Goal: Navigation & Orientation: Find specific page/section

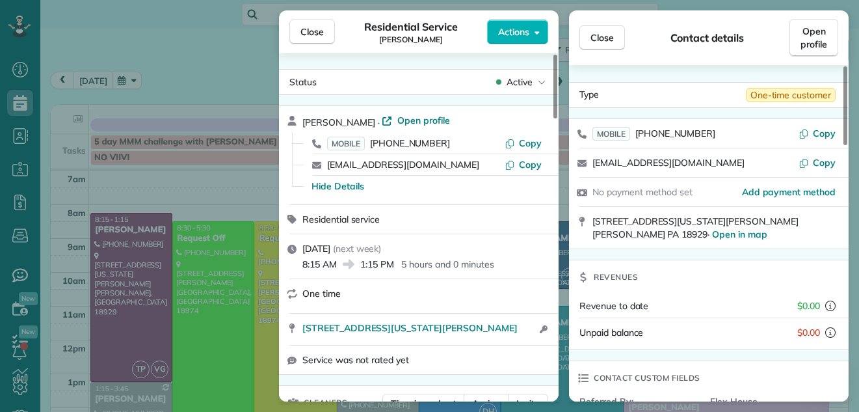
click at [304, 32] on span "Close" at bounding box center [311, 31] width 23 height 13
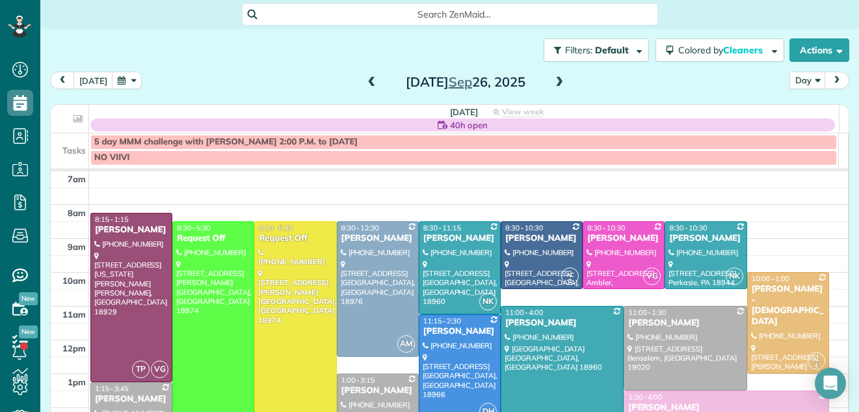
scroll to position [216, 0]
click at [88, 83] on button "[DATE]" at bounding box center [93, 81] width 40 height 18
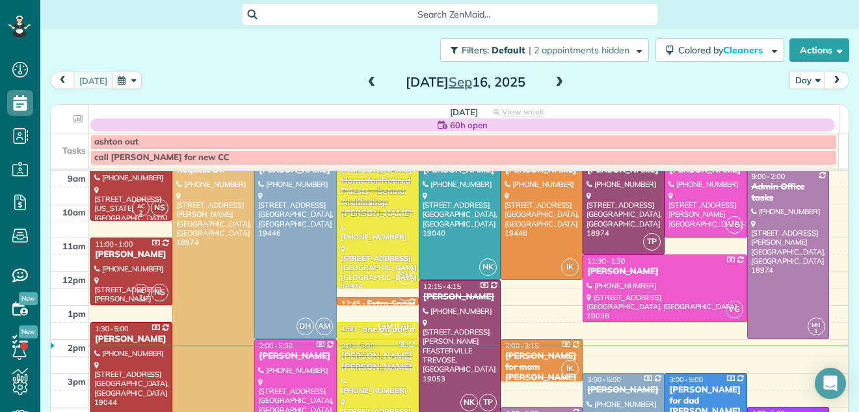
scroll to position [33, 0]
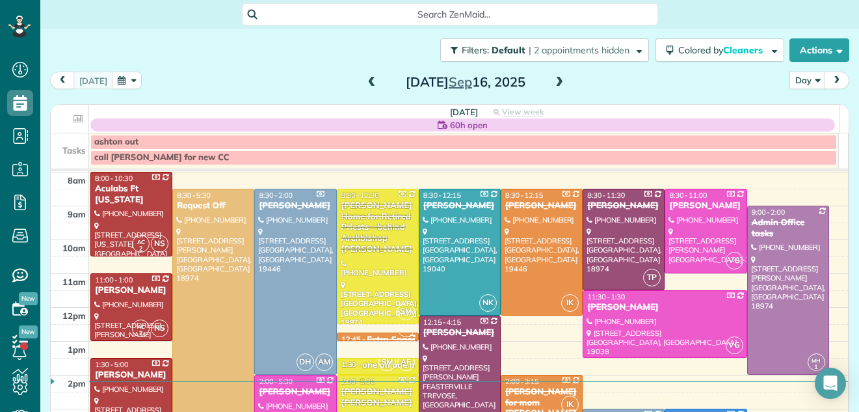
click at [552, 79] on span at bounding box center [559, 83] width 14 height 12
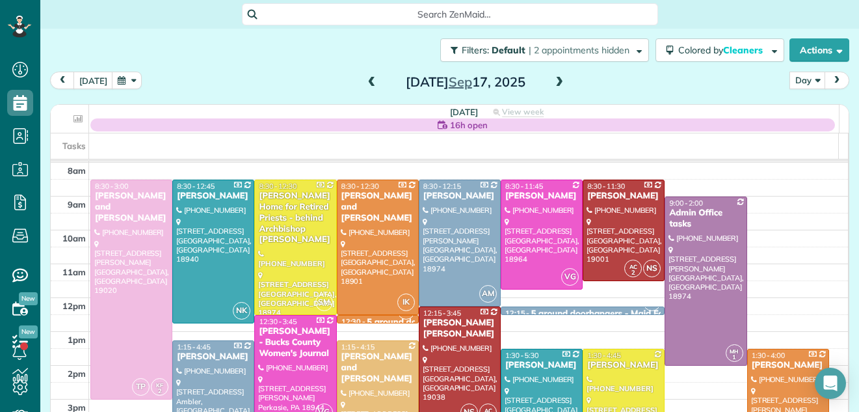
scroll to position [0, 0]
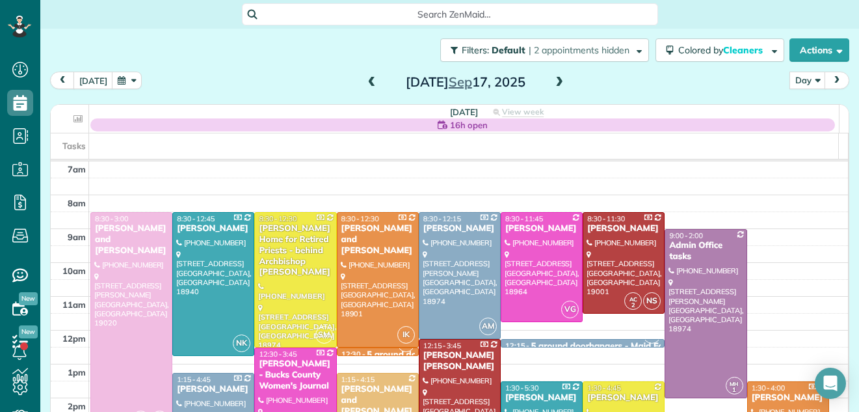
click at [365, 76] on span at bounding box center [372, 83] width 14 height 20
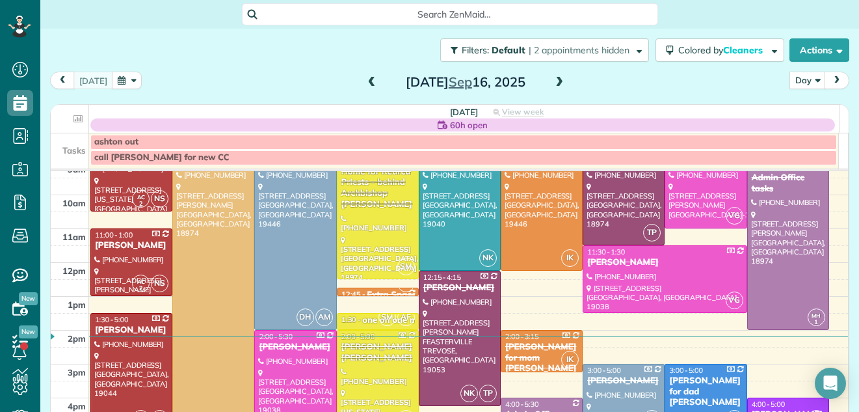
scroll to position [79, 0]
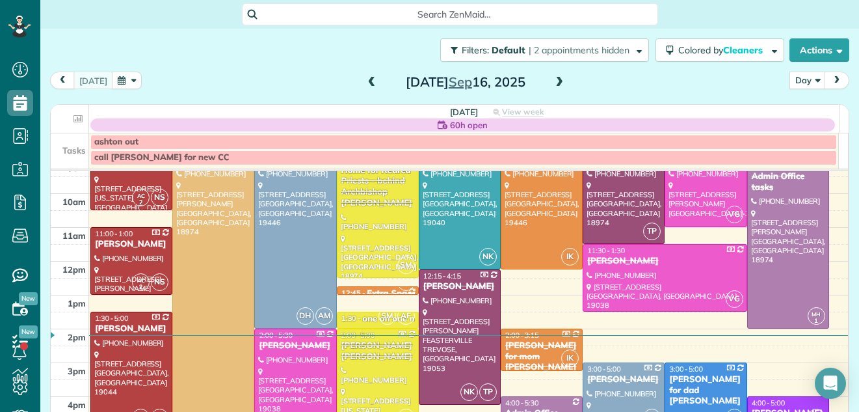
click at [365, 79] on span at bounding box center [372, 83] width 14 height 12
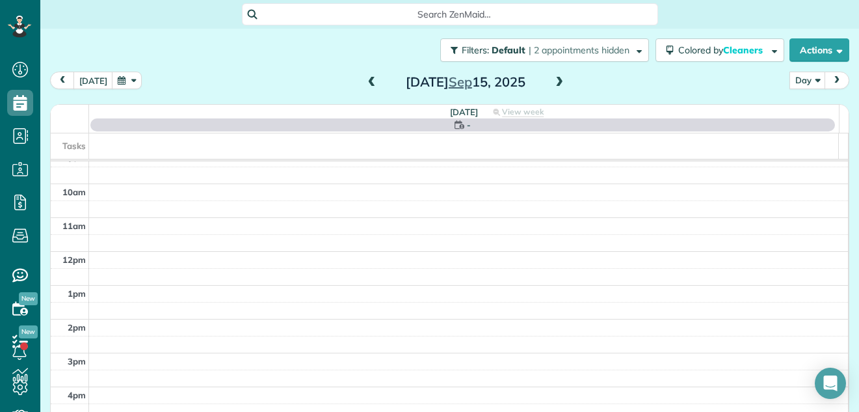
scroll to position [0, 0]
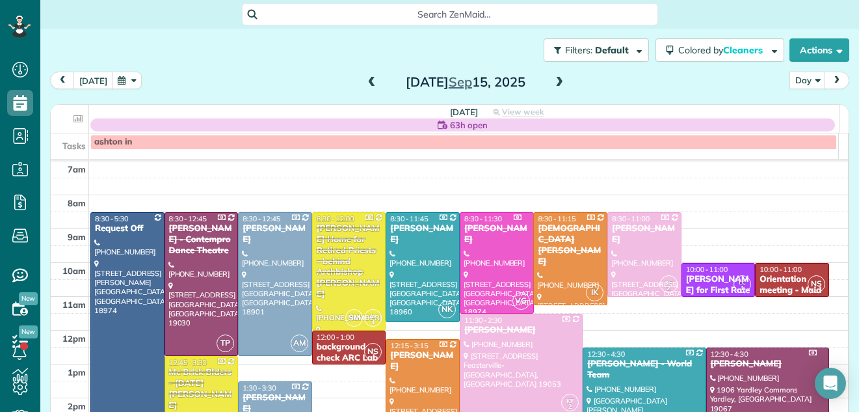
click at [365, 79] on span at bounding box center [372, 83] width 14 height 12
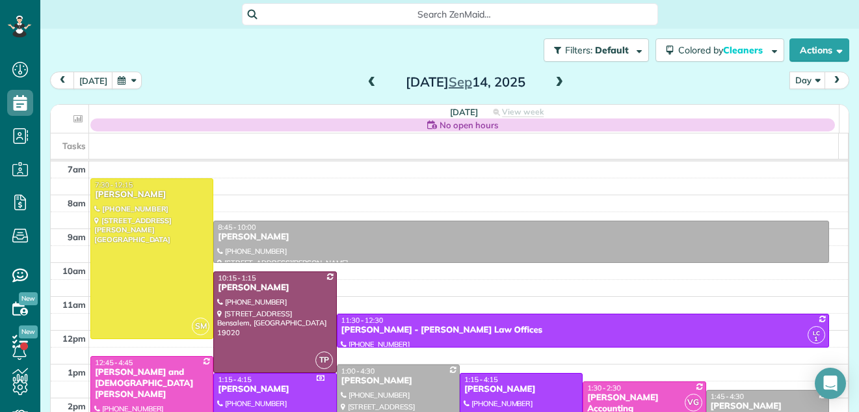
click at [365, 79] on span at bounding box center [372, 83] width 14 height 12
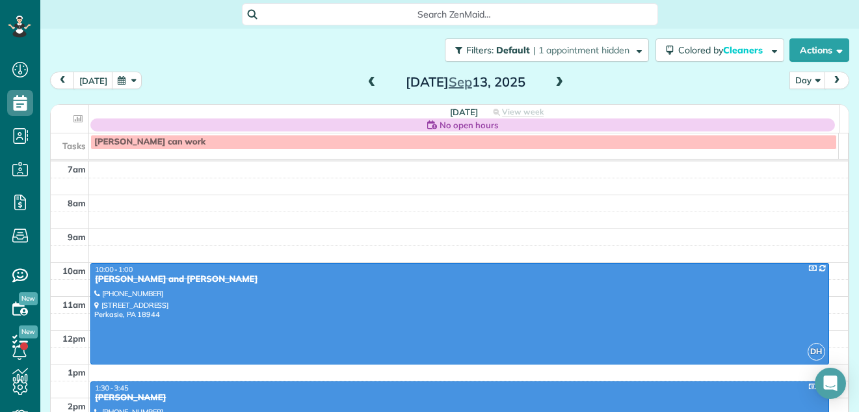
click at [365, 79] on span at bounding box center [372, 83] width 14 height 12
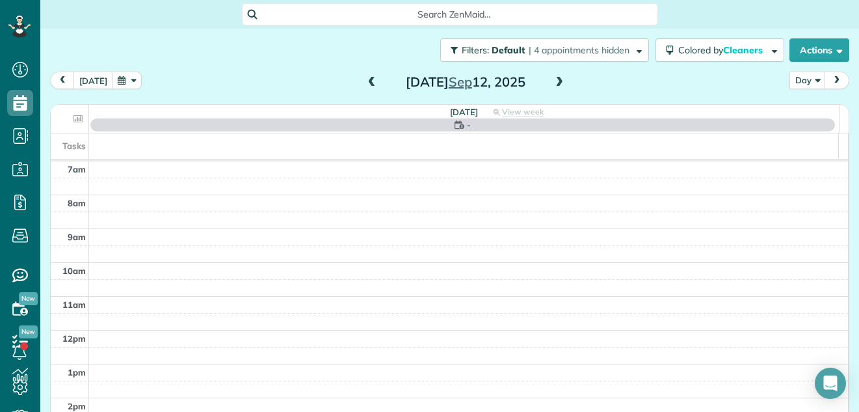
click at [365, 79] on span at bounding box center [372, 83] width 14 height 12
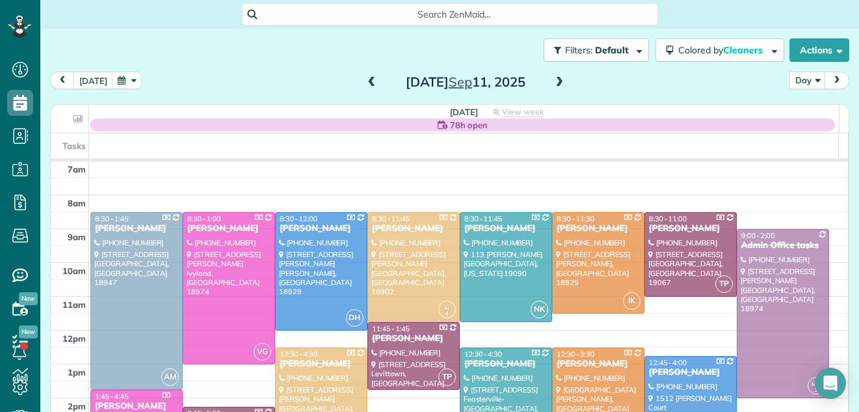
click at [365, 79] on span at bounding box center [372, 83] width 14 height 12
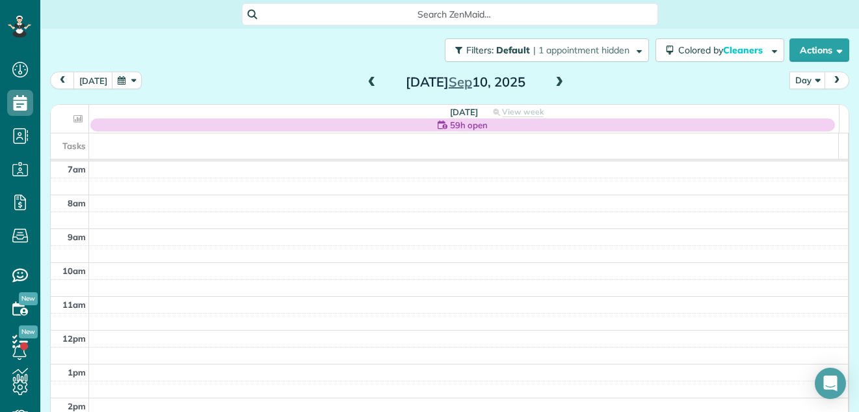
click at [365, 79] on span at bounding box center [372, 83] width 14 height 12
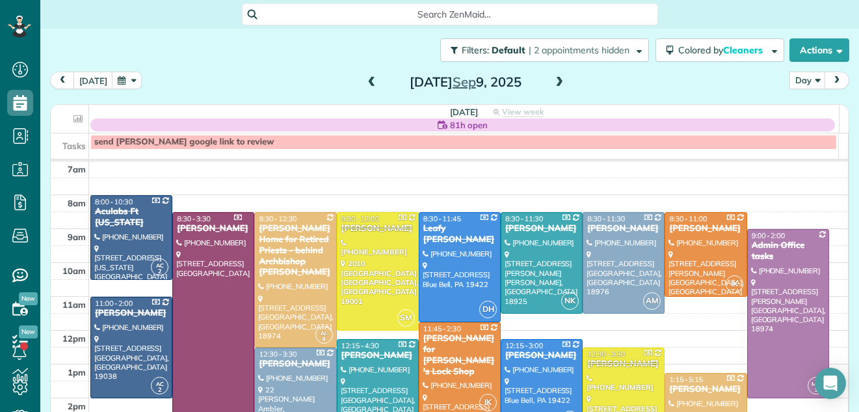
click at [552, 85] on span at bounding box center [559, 83] width 14 height 12
